Goal: Task Accomplishment & Management: Use online tool/utility

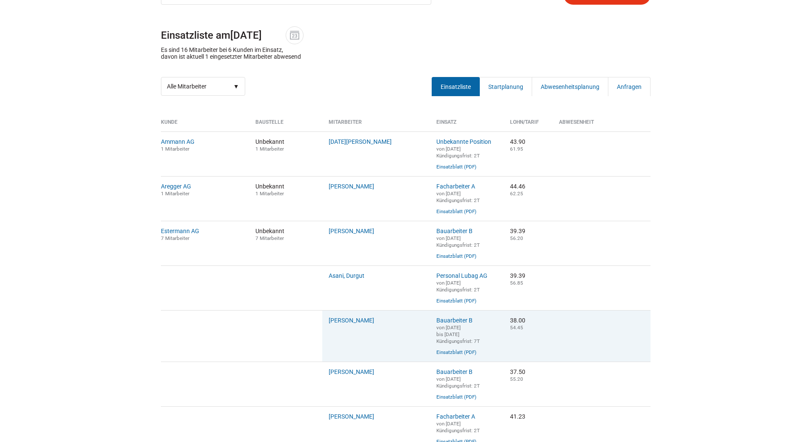
scroll to position [35, 0]
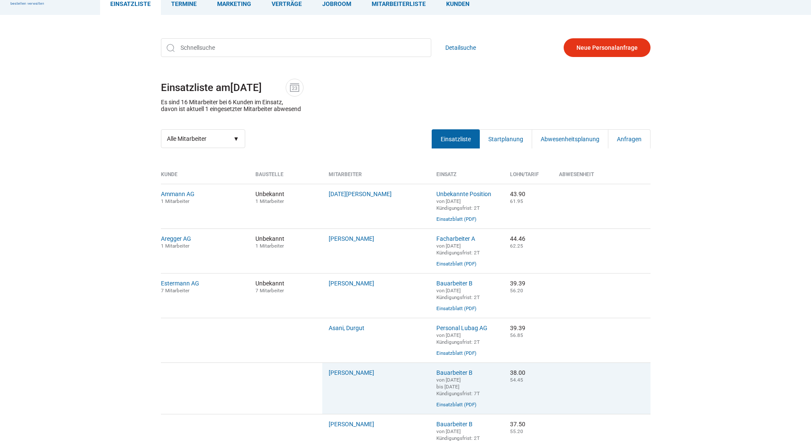
click at [115, 4] on link "Einsatzliste" at bounding box center [130, 3] width 61 height 23
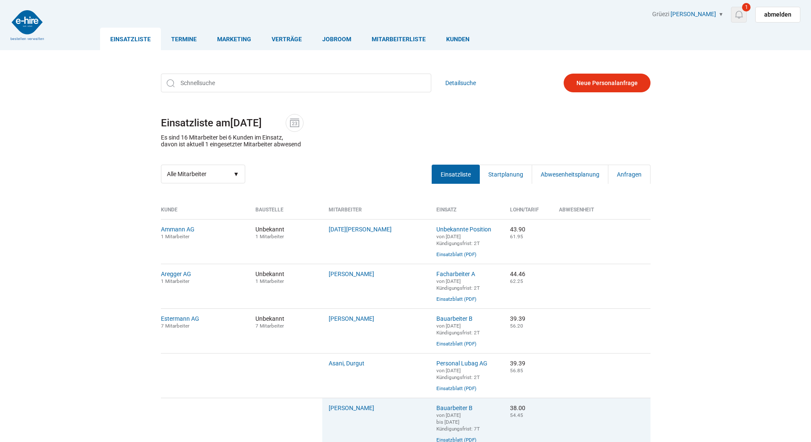
click at [743, 15] on img at bounding box center [739, 14] width 11 height 11
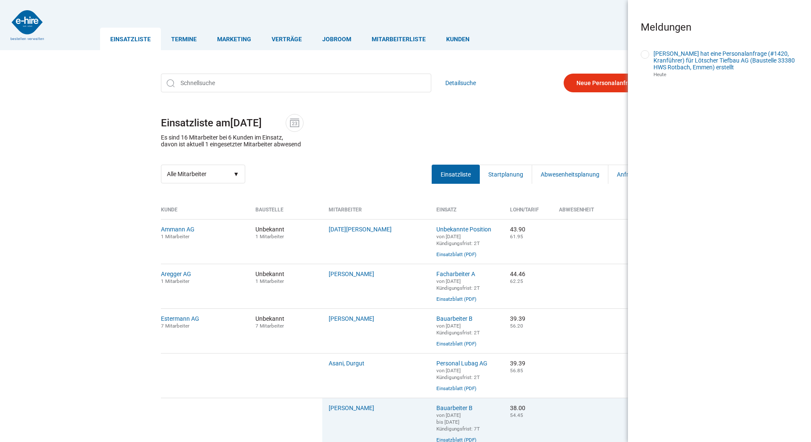
click at [686, 59] on link "Y. Bucher hat eine Personalanfrage (#1420, Kranführer) für Lötscher Tiefbau AG …" at bounding box center [724, 60] width 141 height 20
